Goal: Obtain resource: Download file/media

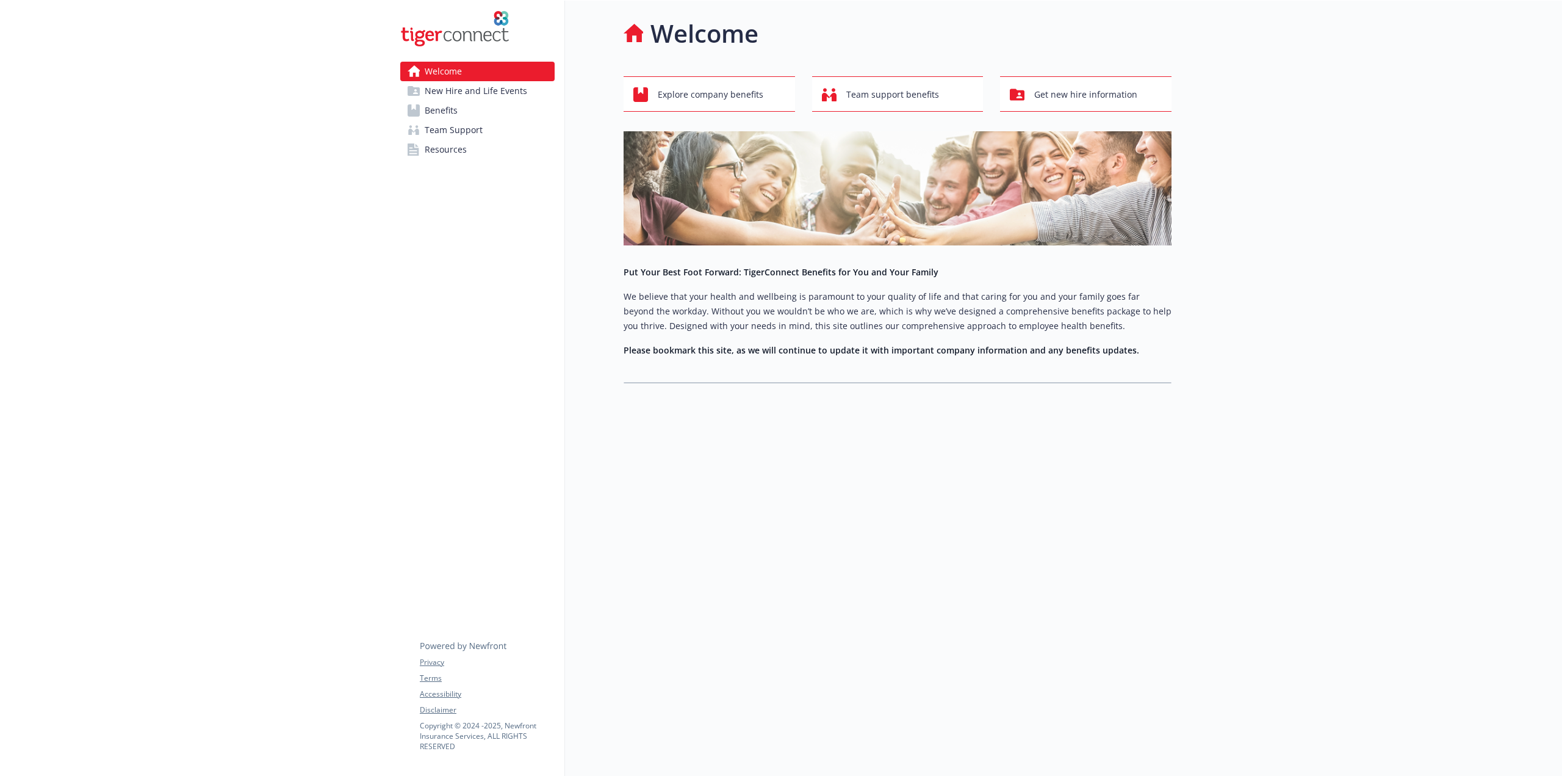
click at [468, 117] on link "Benefits" at bounding box center [477, 111] width 154 height 20
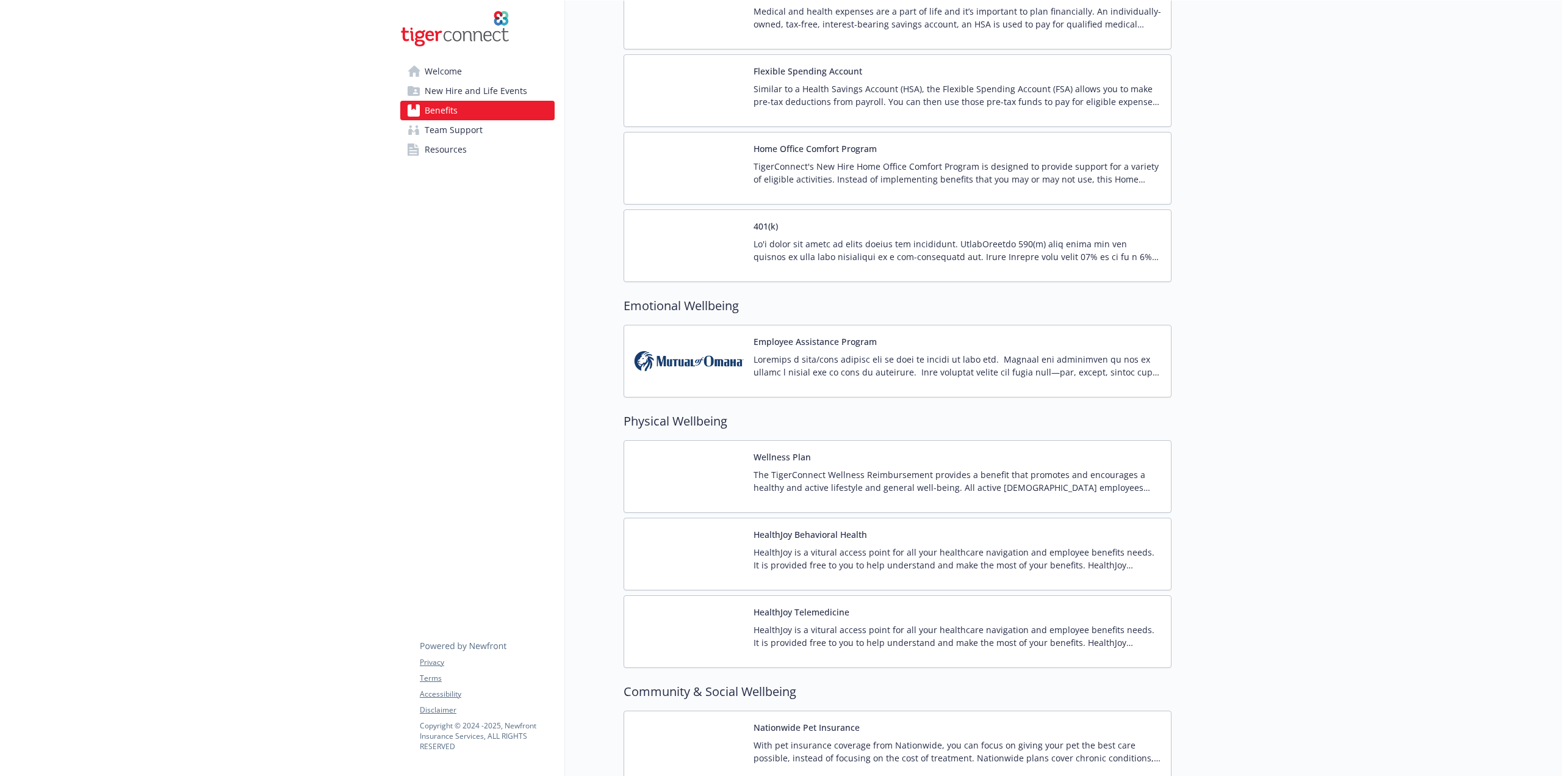
scroll to position [1648, 0]
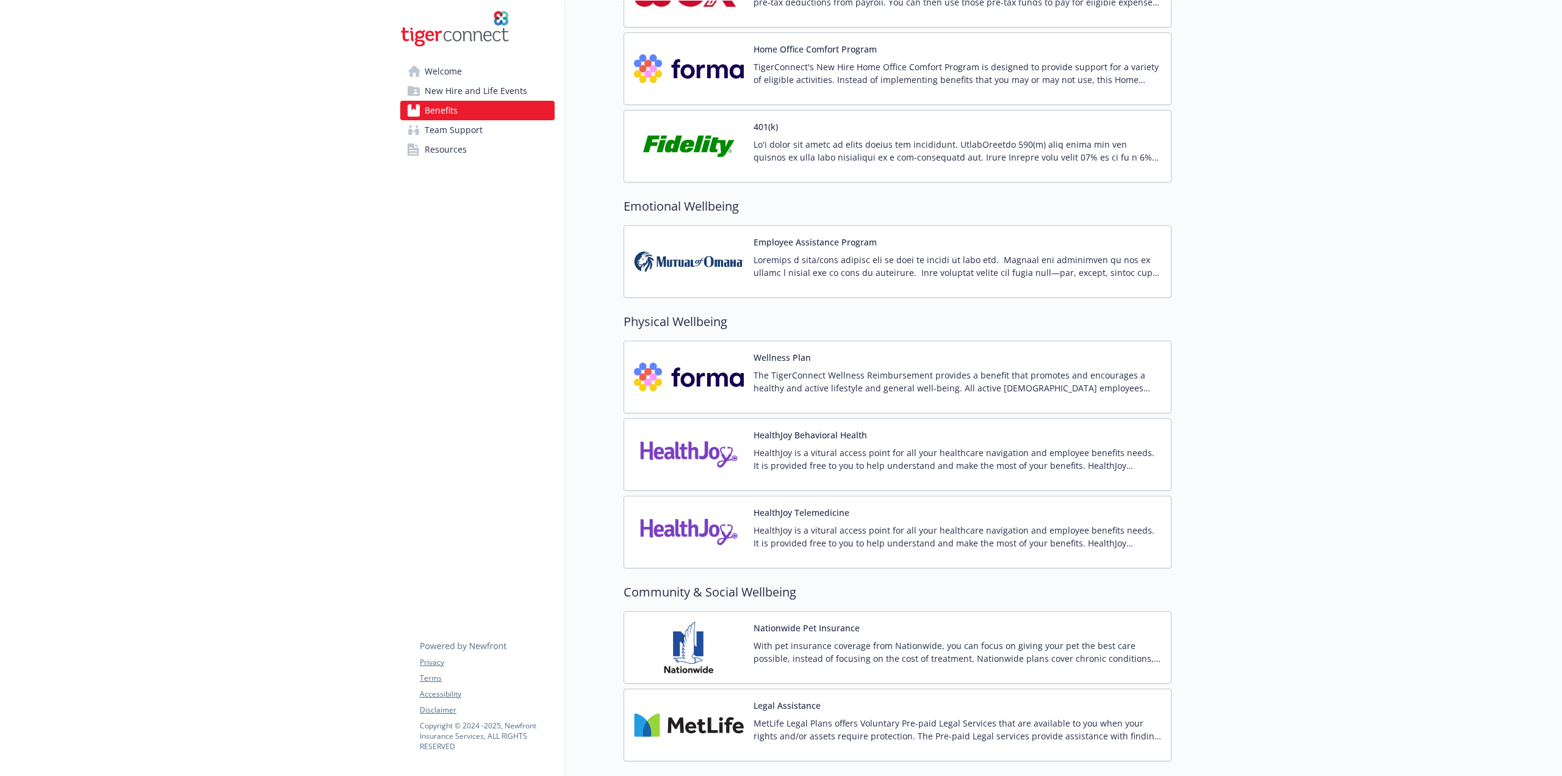
click at [432, 143] on span "Resources" at bounding box center [446, 150] width 42 height 20
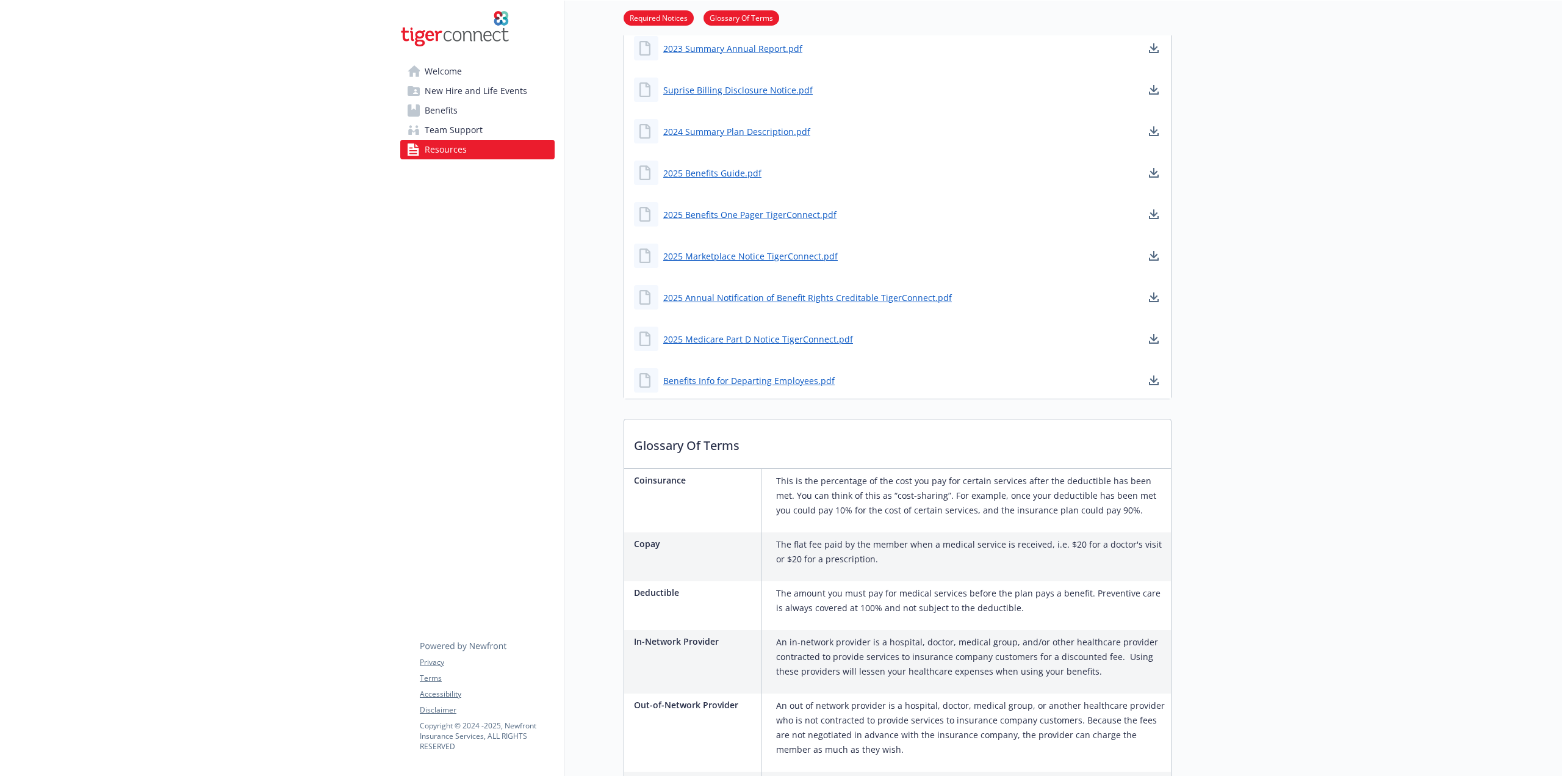
scroll to position [88, 0]
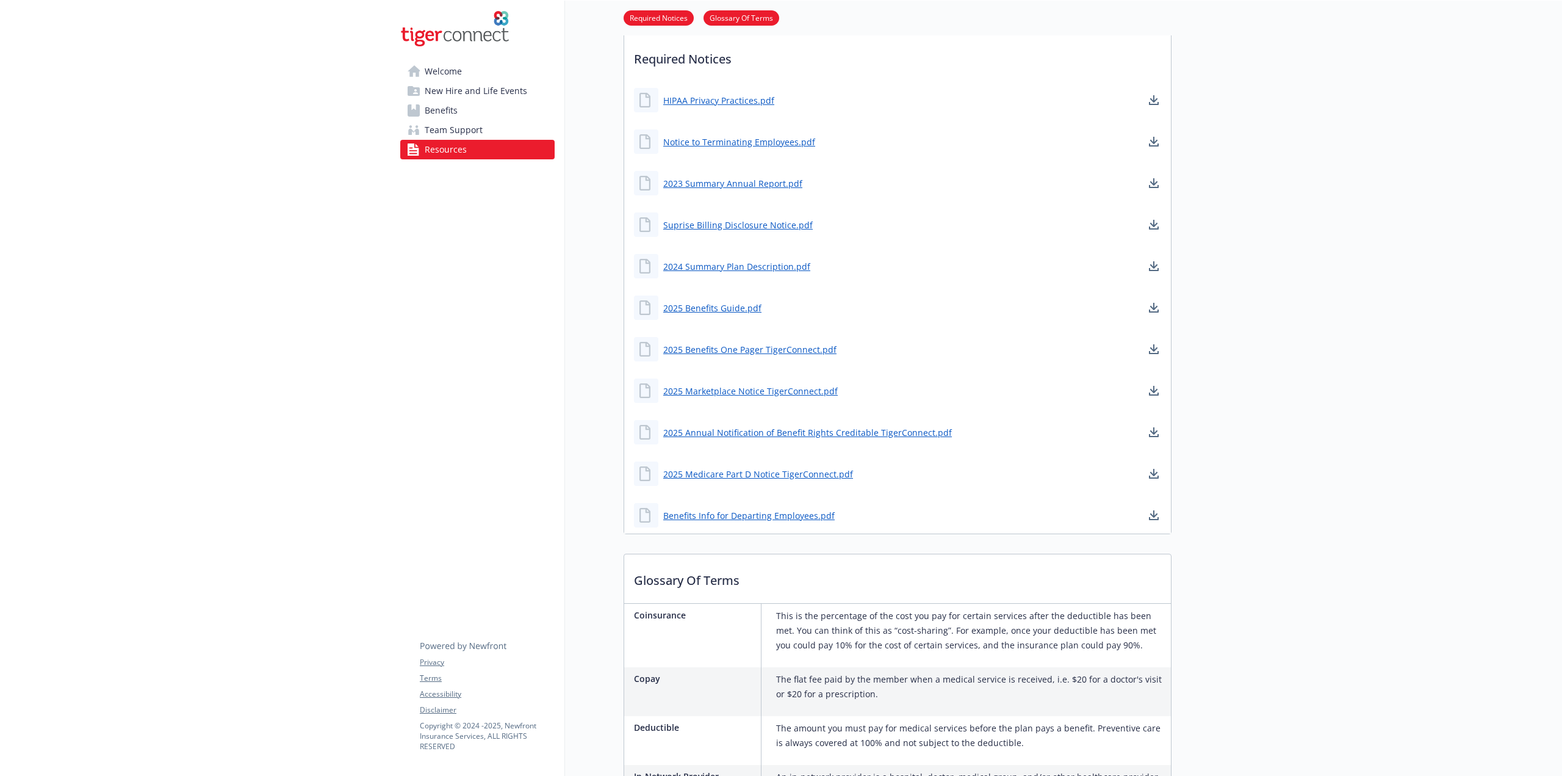
click at [479, 130] on span "Team Support" at bounding box center [454, 130] width 58 height 20
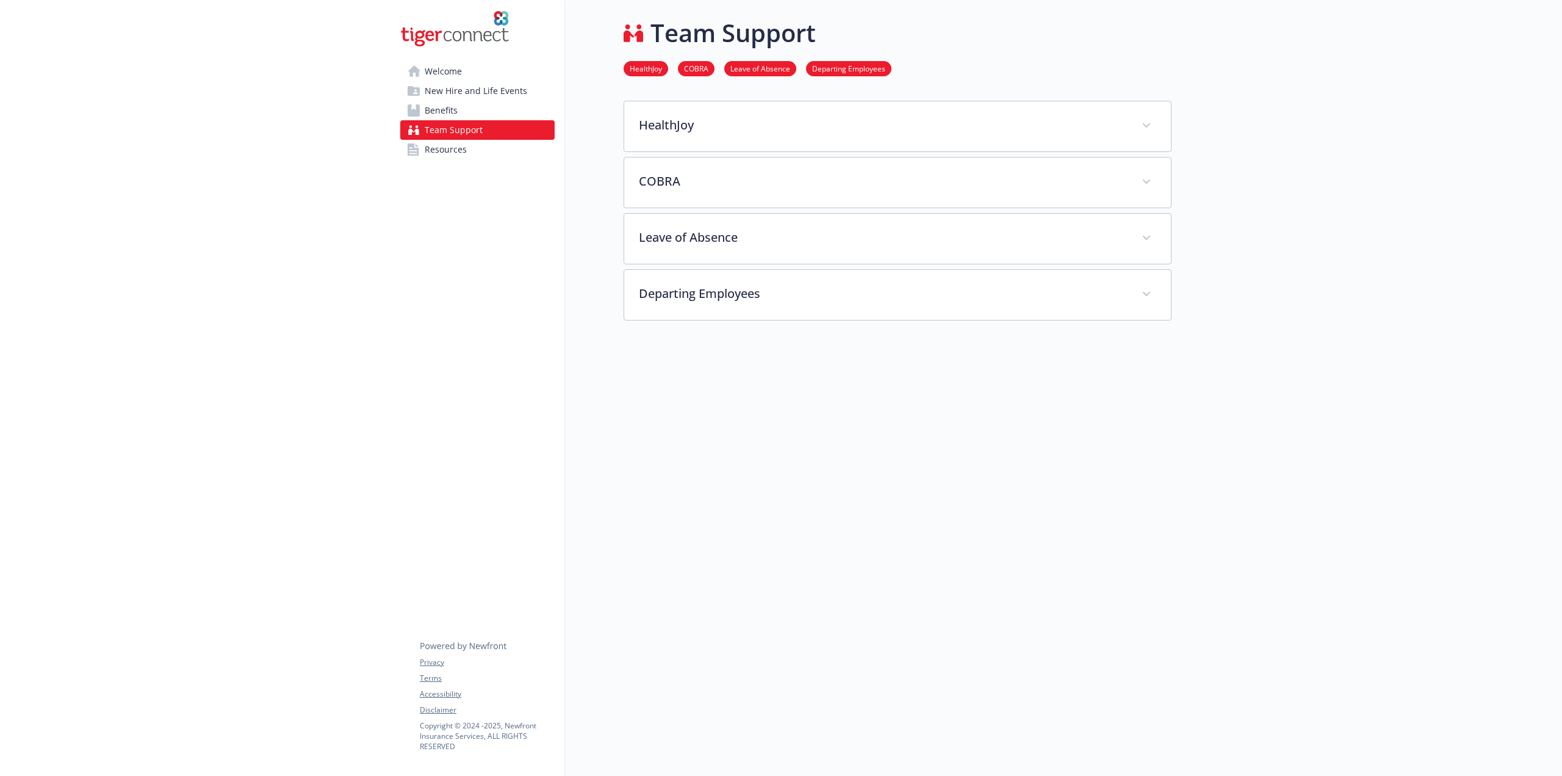
scroll to position [10, 0]
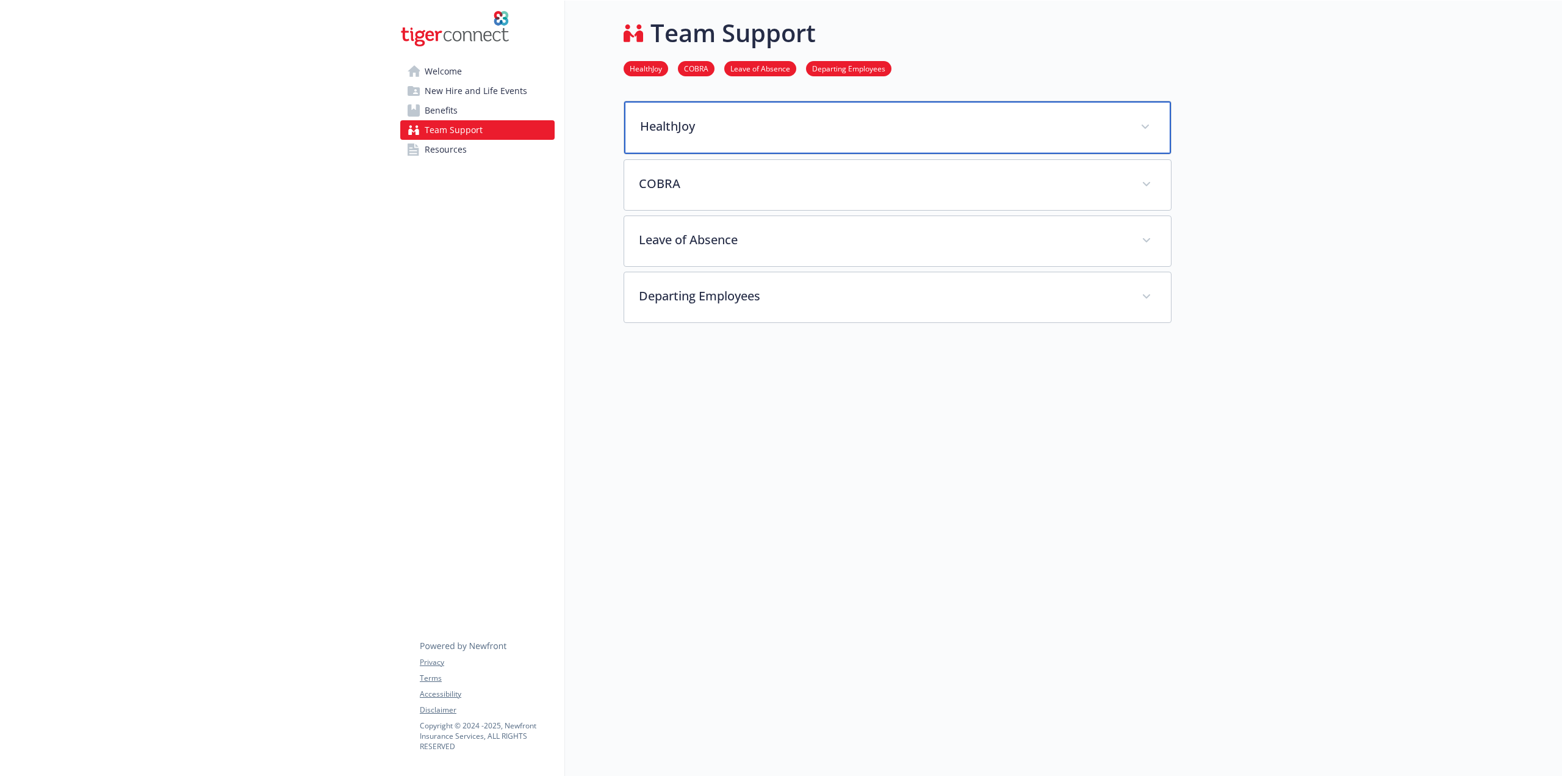
click at [745, 125] on div "HealthJoy" at bounding box center [897, 127] width 547 height 52
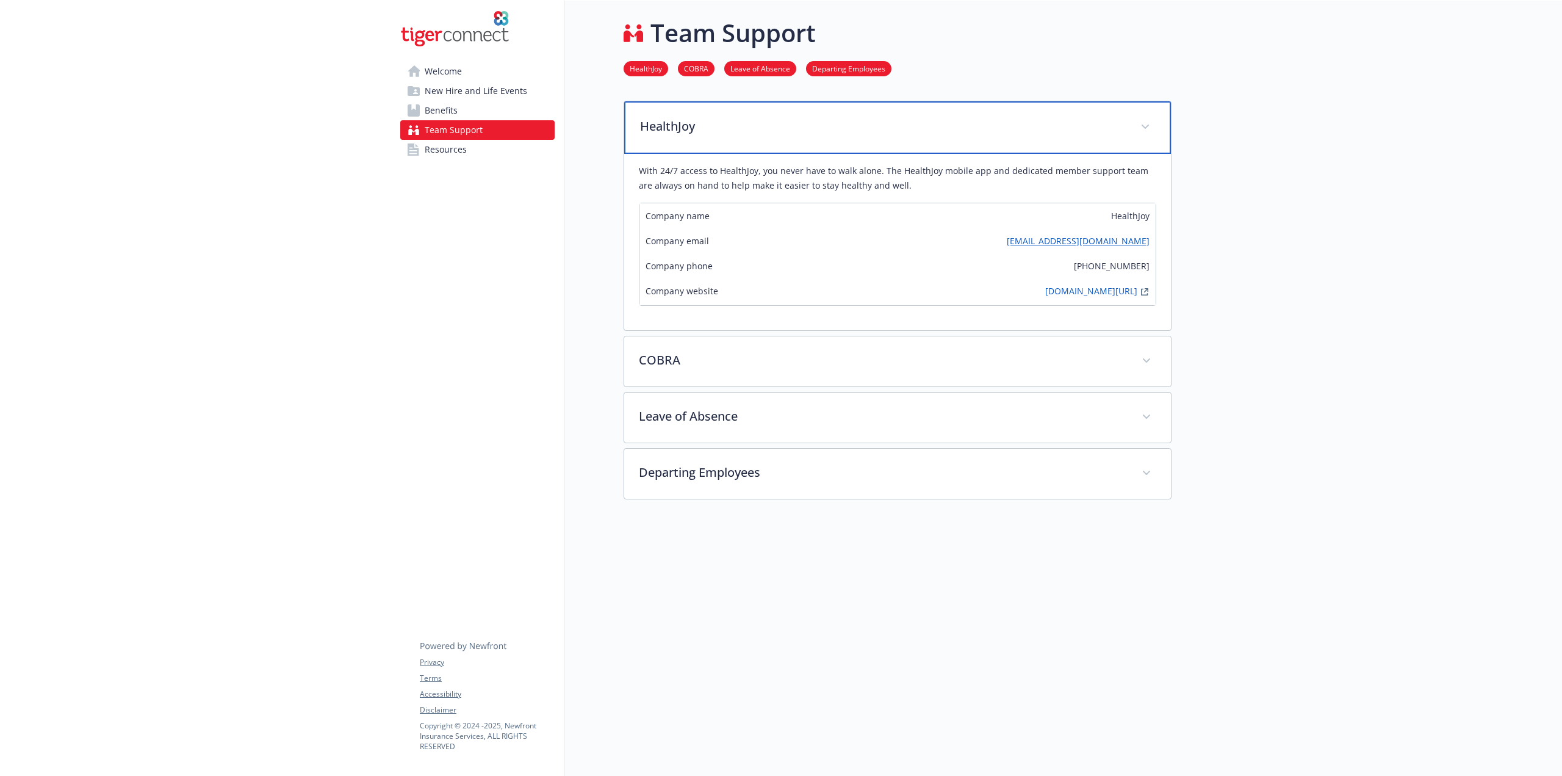
click at [745, 125] on p "HealthJoy" at bounding box center [883, 126] width 486 height 18
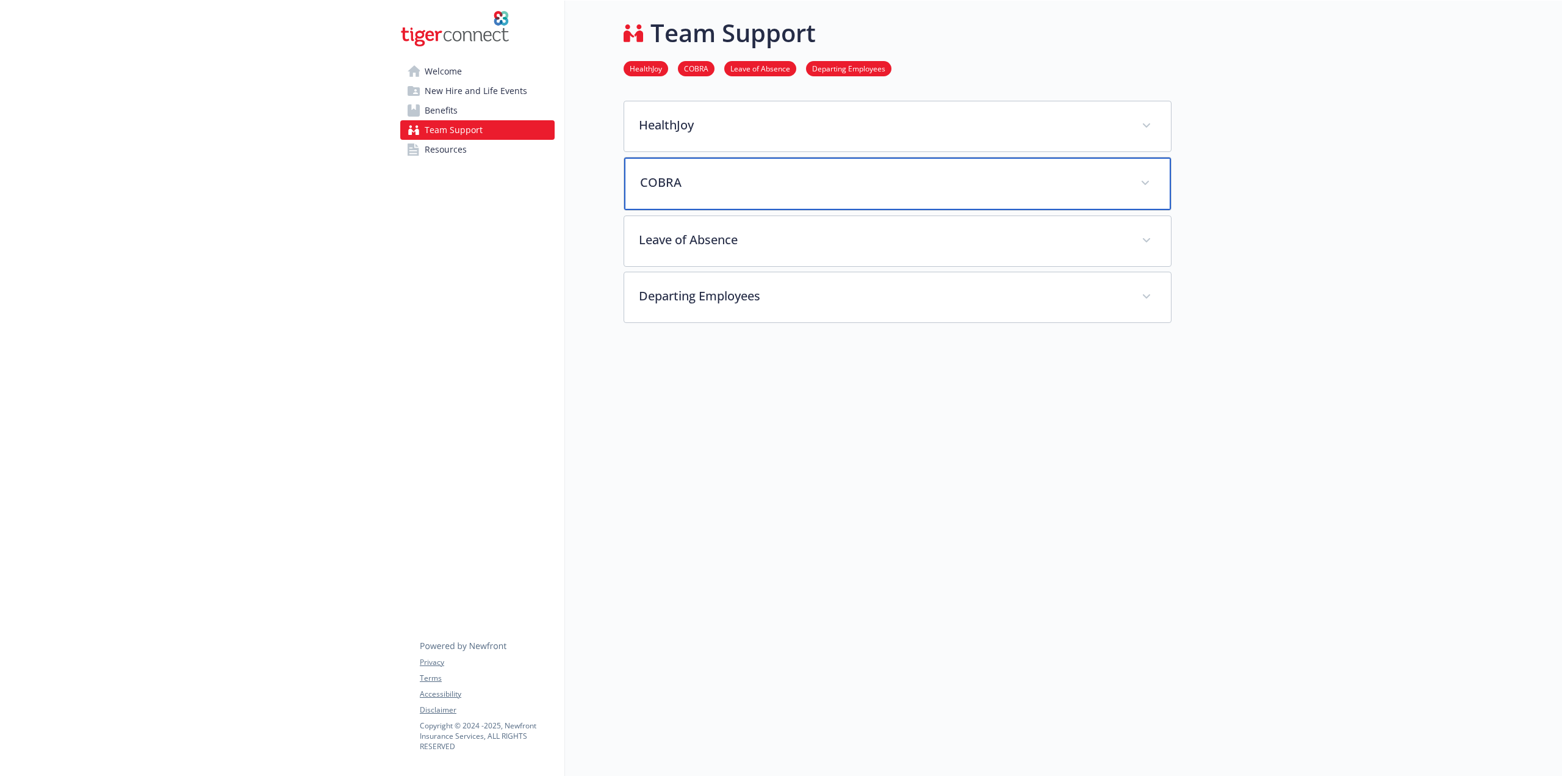
click at [748, 191] on div "COBRA" at bounding box center [897, 183] width 547 height 52
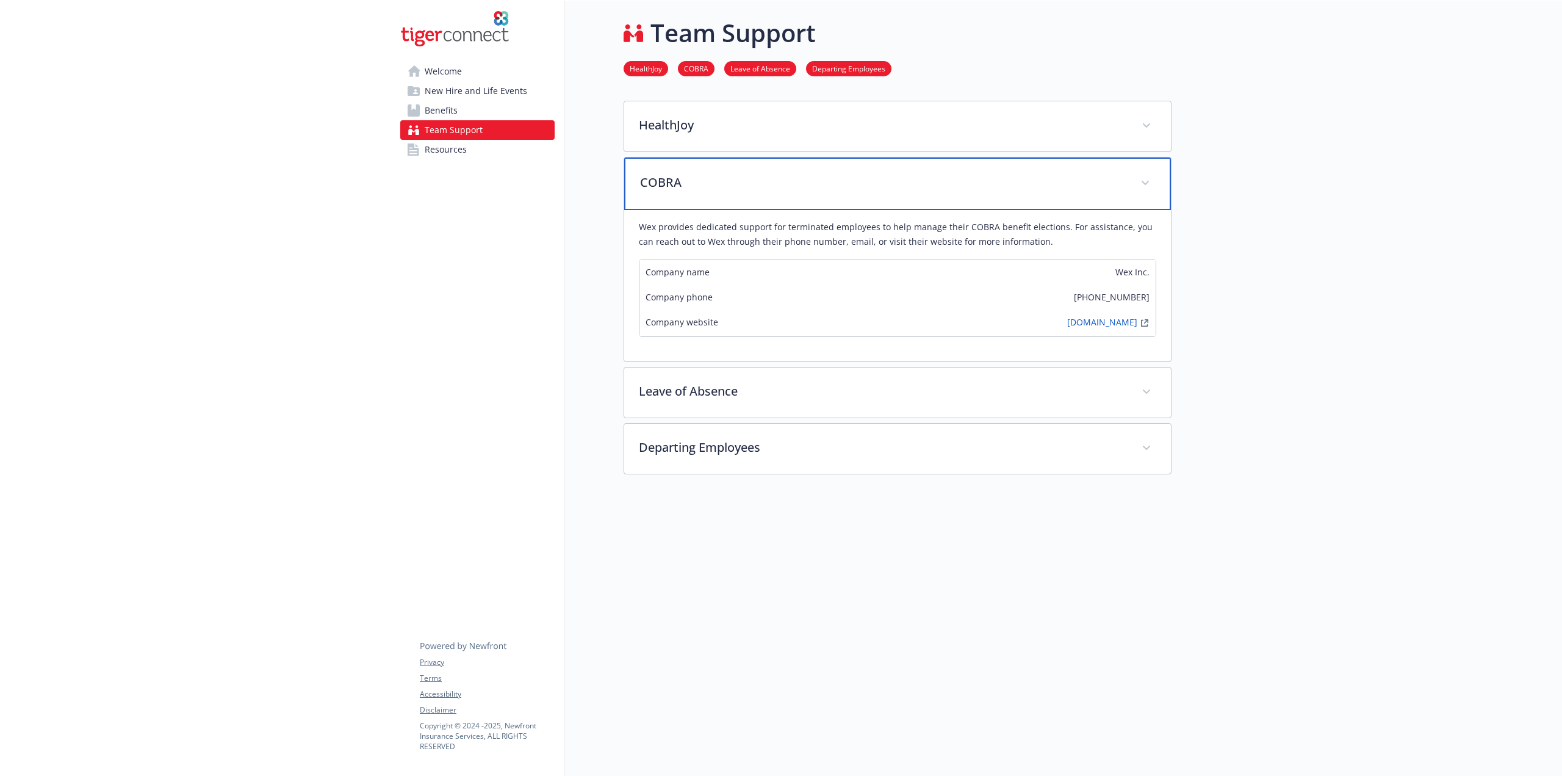
click at [748, 191] on div "COBRA" at bounding box center [897, 183] width 547 height 52
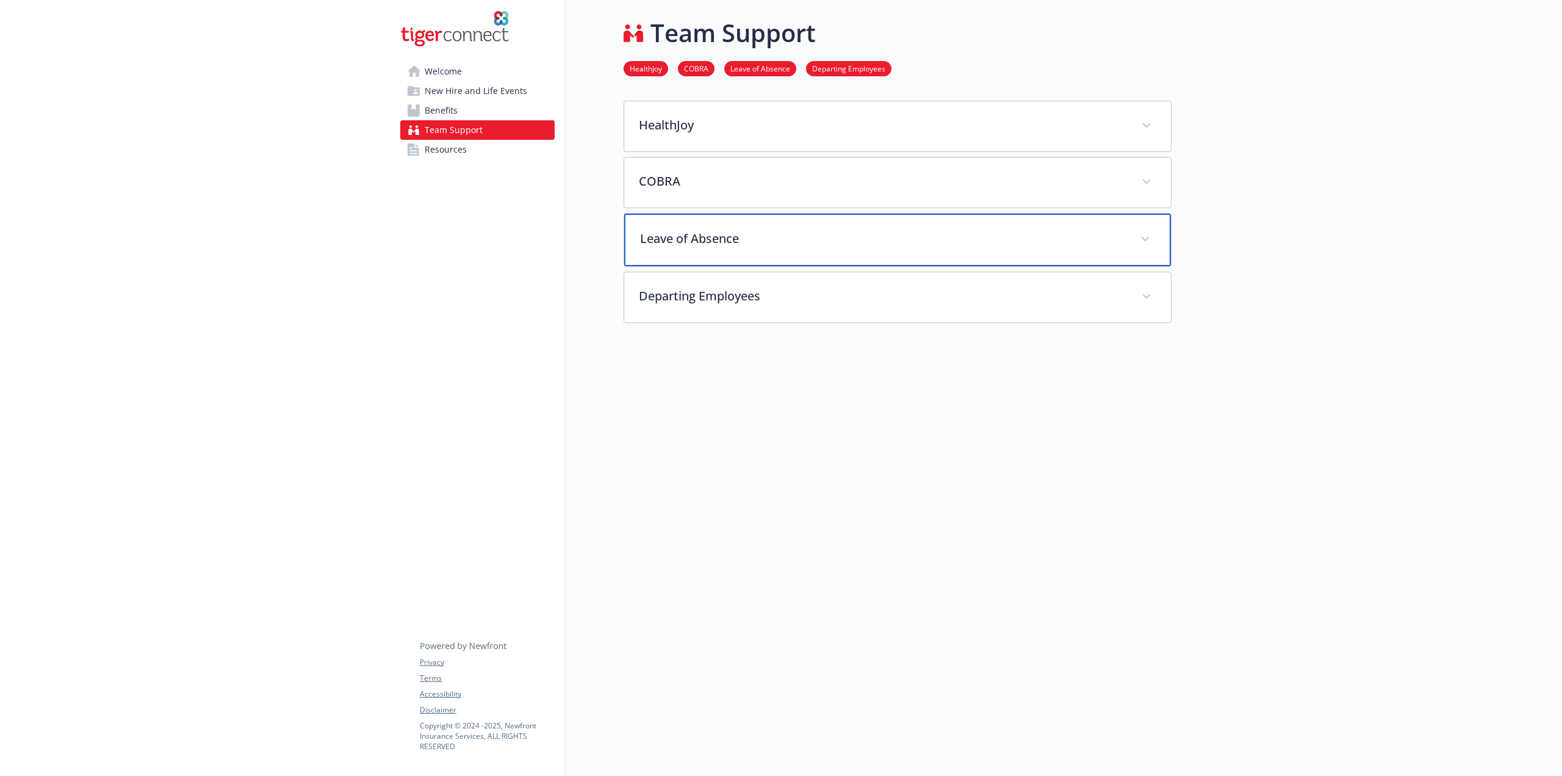
click at [745, 229] on p "Leave of Absence" at bounding box center [883, 238] width 486 height 18
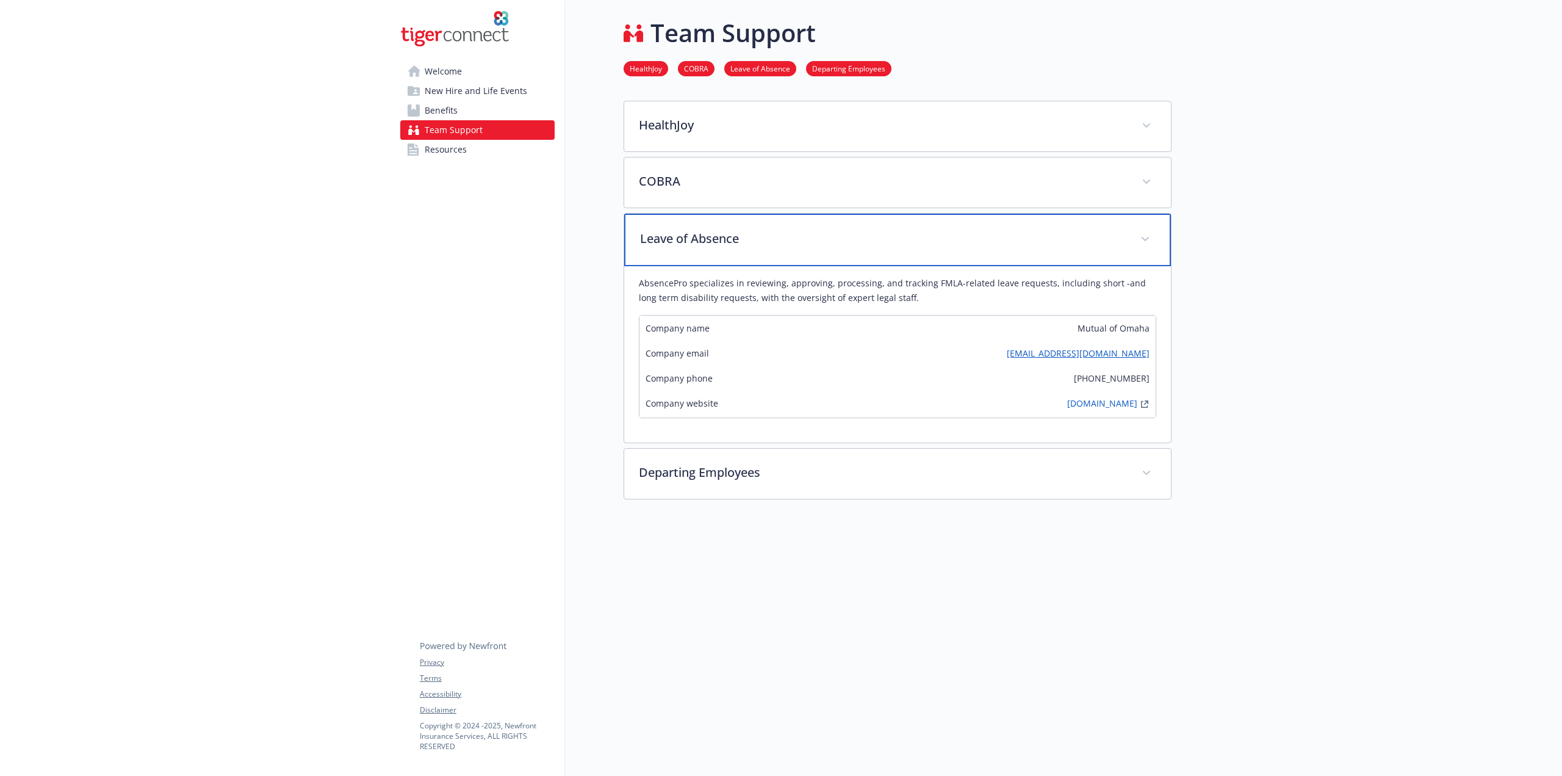
click at [745, 229] on p "Leave of Absence" at bounding box center [883, 238] width 486 height 18
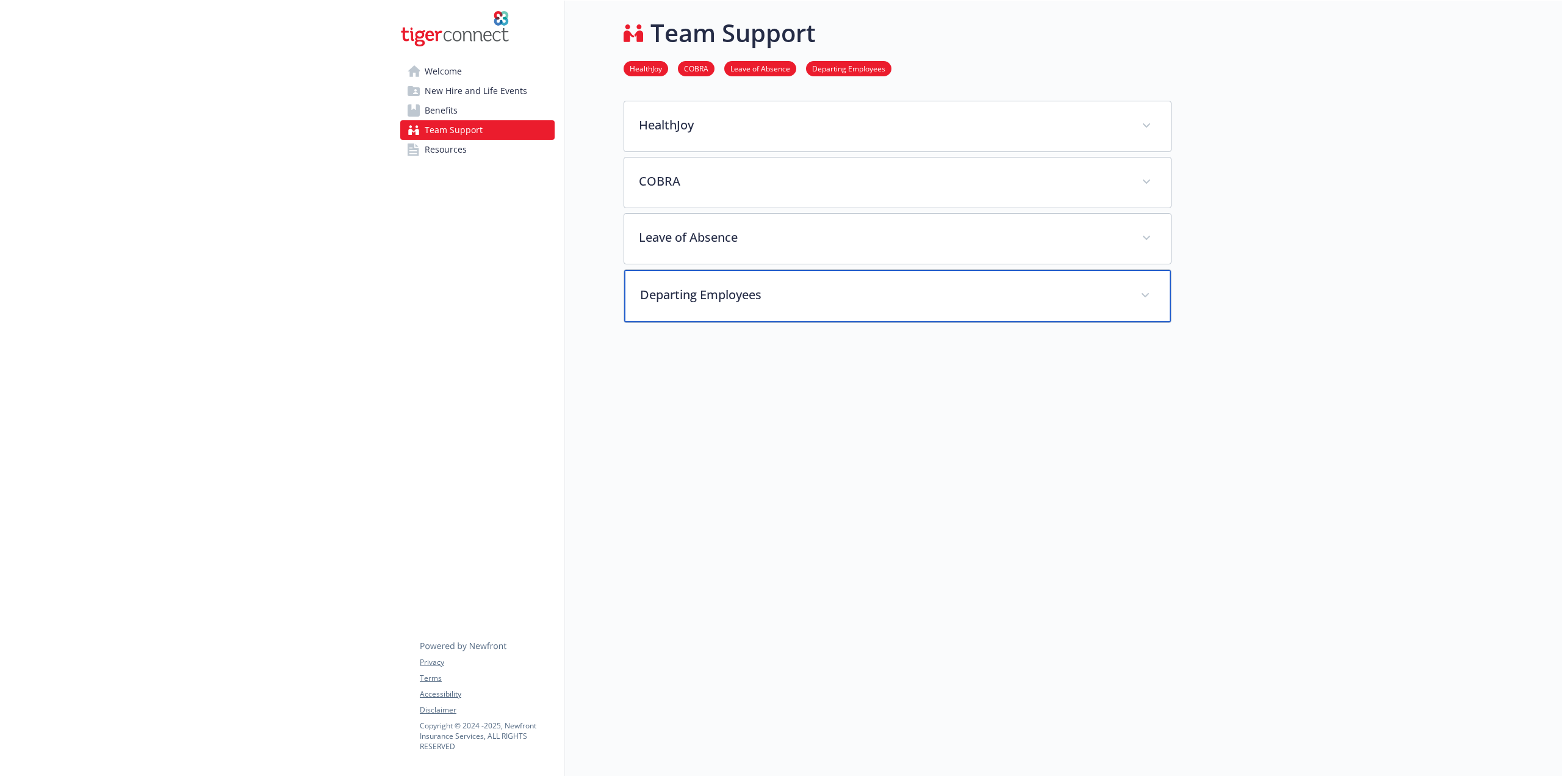
click at [804, 299] on div "Departing Employees" at bounding box center [897, 296] width 547 height 52
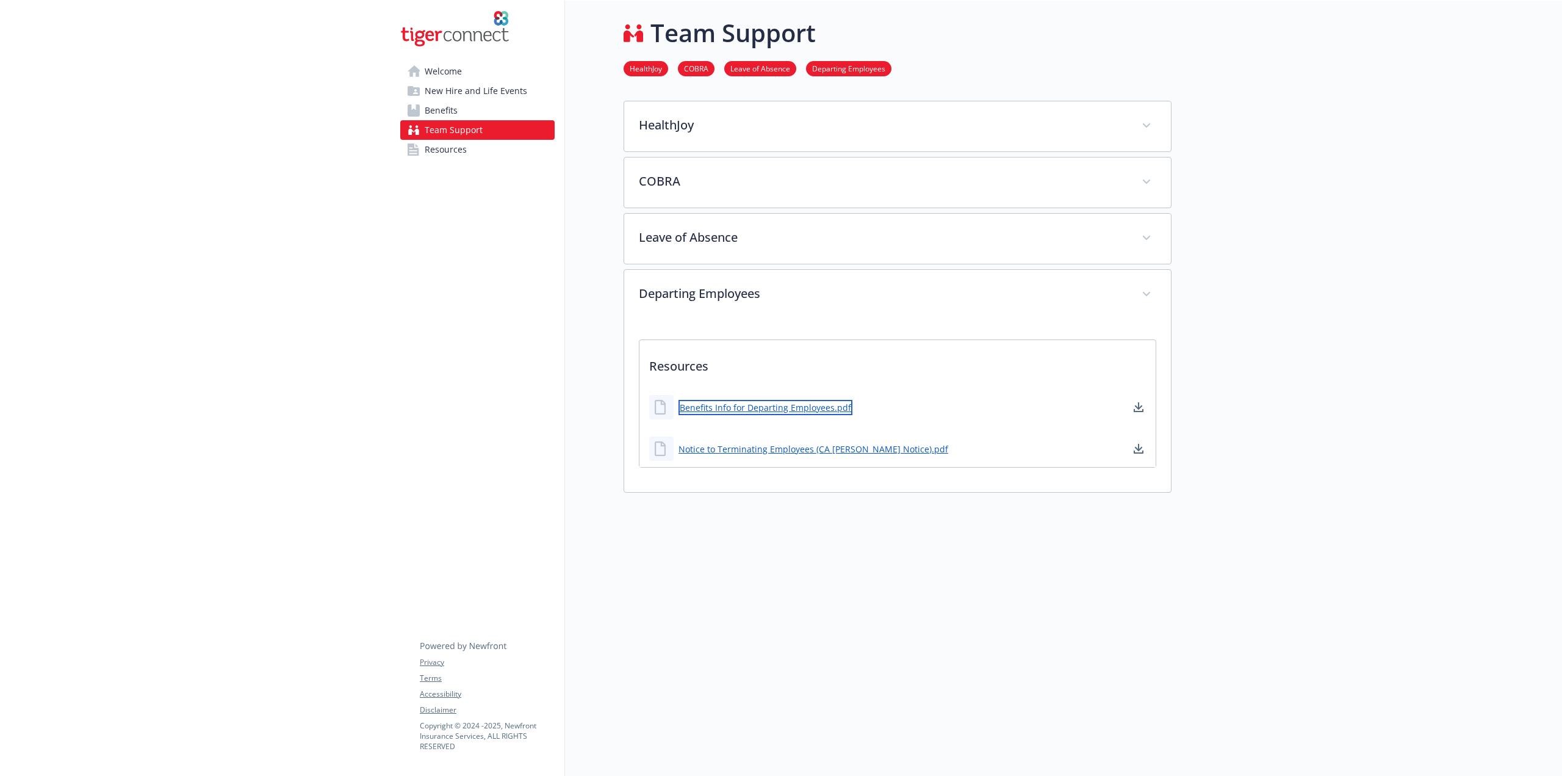
click at [779, 400] on link "Benefits Info for Departing Employees.pdf" at bounding box center [766, 407] width 174 height 15
